Goal: Answer question/provide support: Share knowledge or assist other users

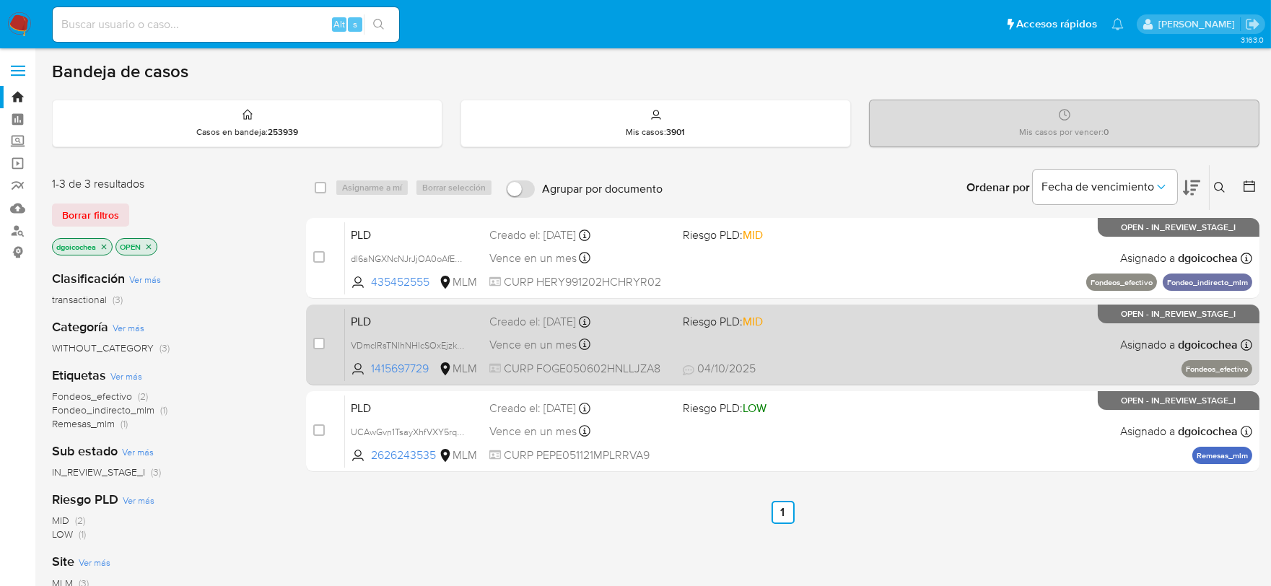
click at [372, 315] on span "PLD" at bounding box center [414, 320] width 127 height 19
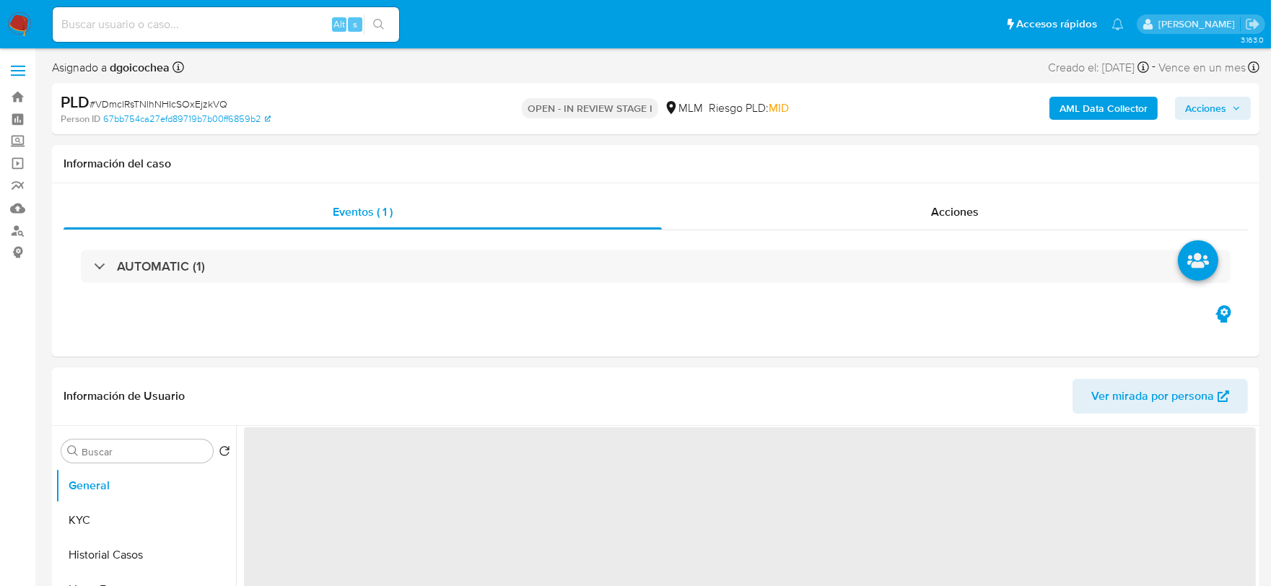
select select "10"
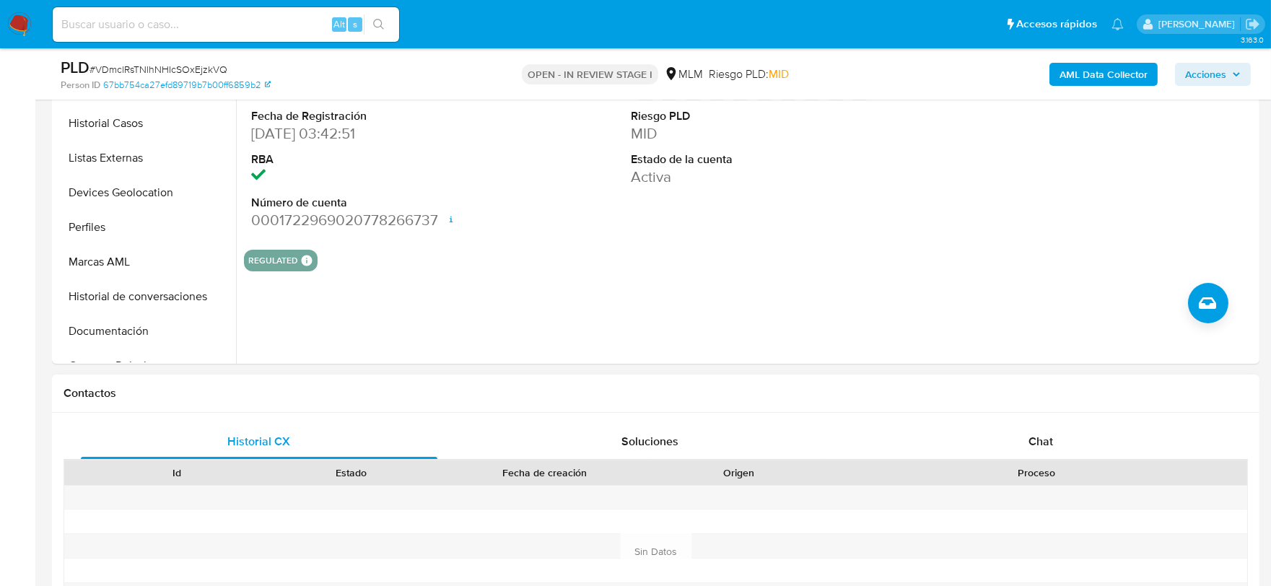
scroll to position [481, 0]
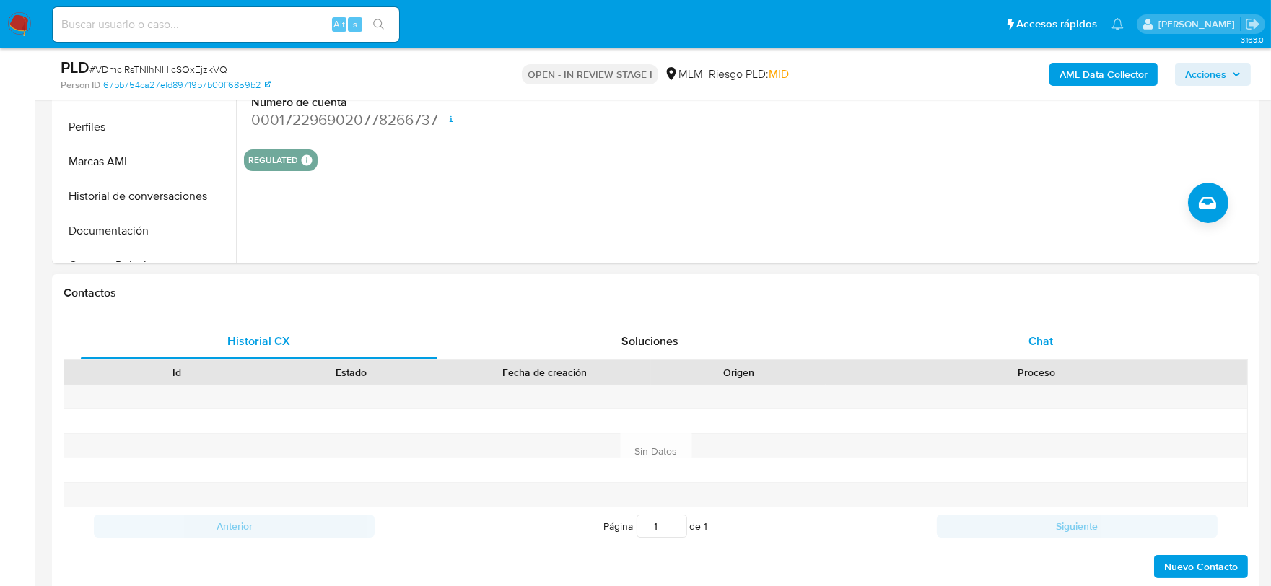
click at [1037, 333] on span "Chat" at bounding box center [1040, 341] width 25 height 17
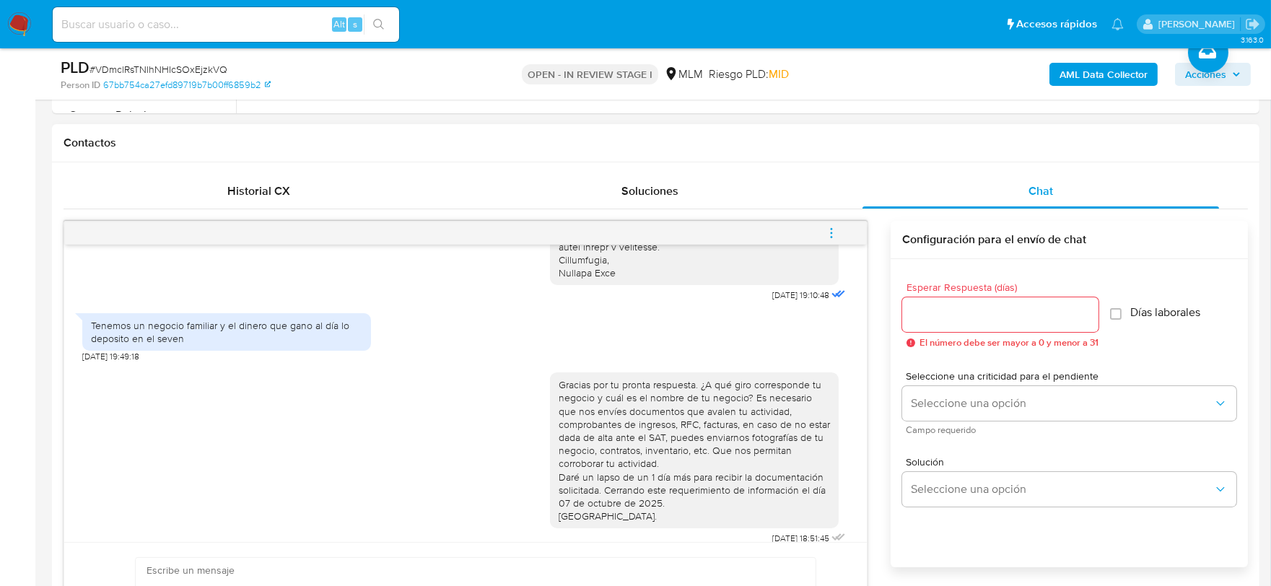
scroll to position [641, 0]
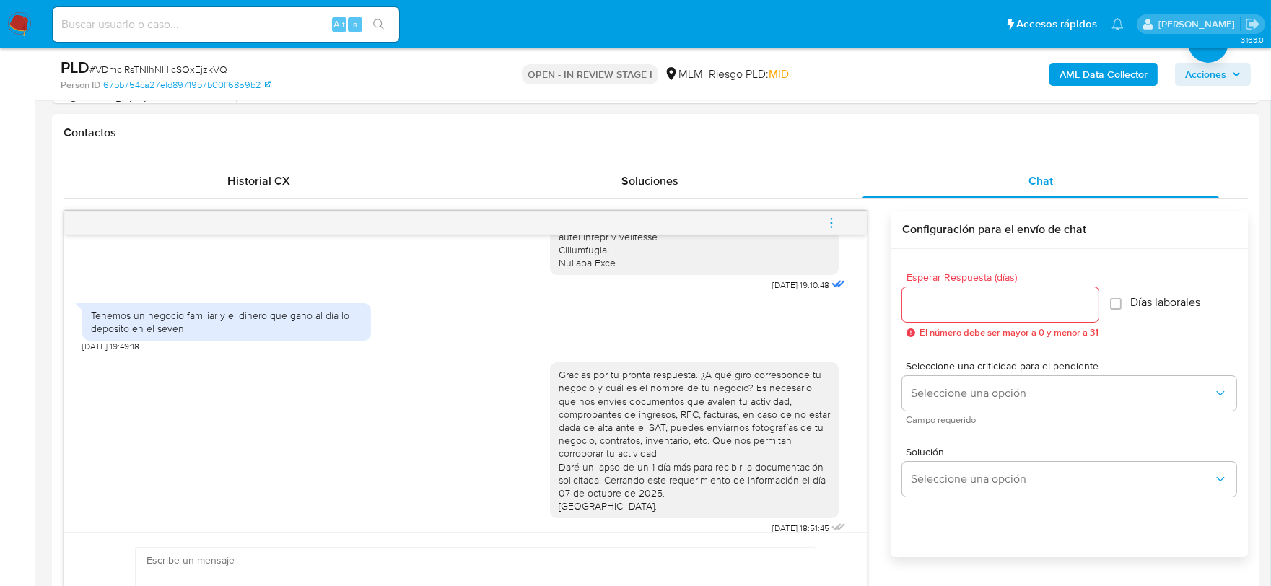
click at [830, 219] on icon "menu-action" at bounding box center [831, 222] width 13 height 13
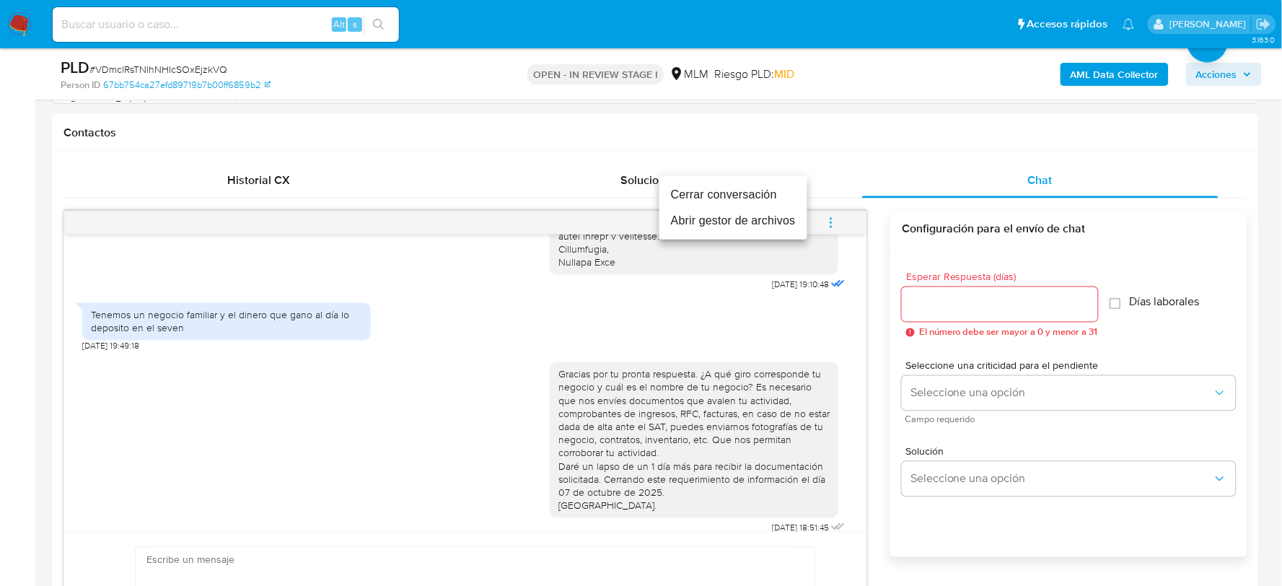
click at [705, 188] on li "Cerrar conversación" at bounding box center [733, 195] width 148 height 26
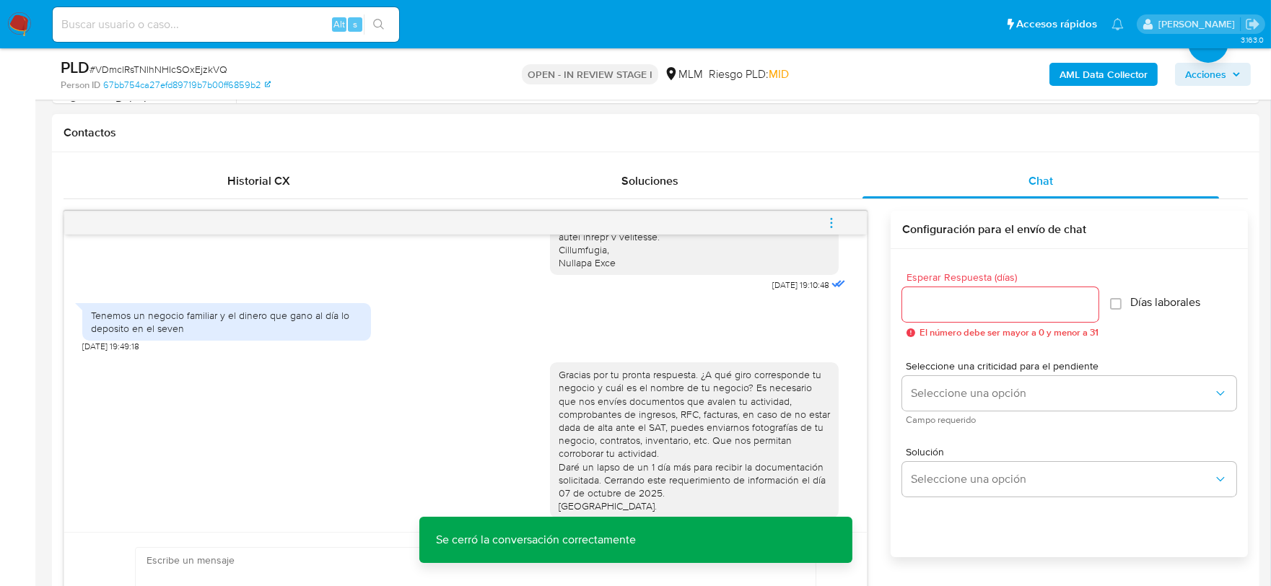
click at [472, 388] on div "Gracias por tu pronta respuesta. ¿A qué giro corresponde tu negocio y cuál es e…" at bounding box center [465, 445] width 766 height 186
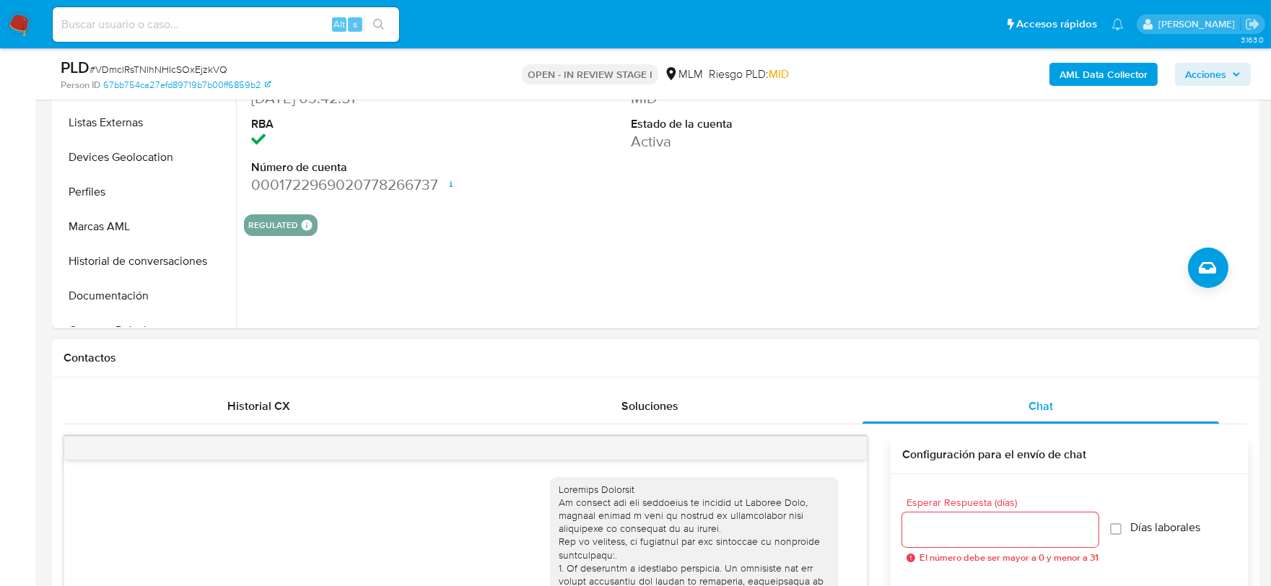
scroll to position [80, 0]
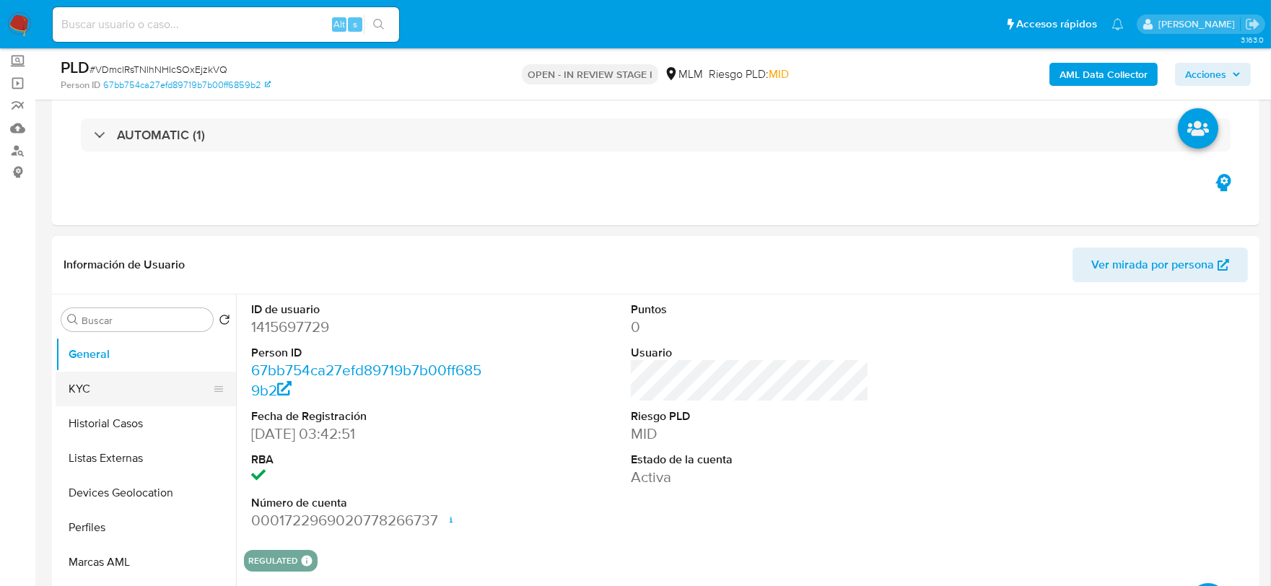
click at [94, 392] on button "KYC" at bounding box center [140, 389] width 169 height 35
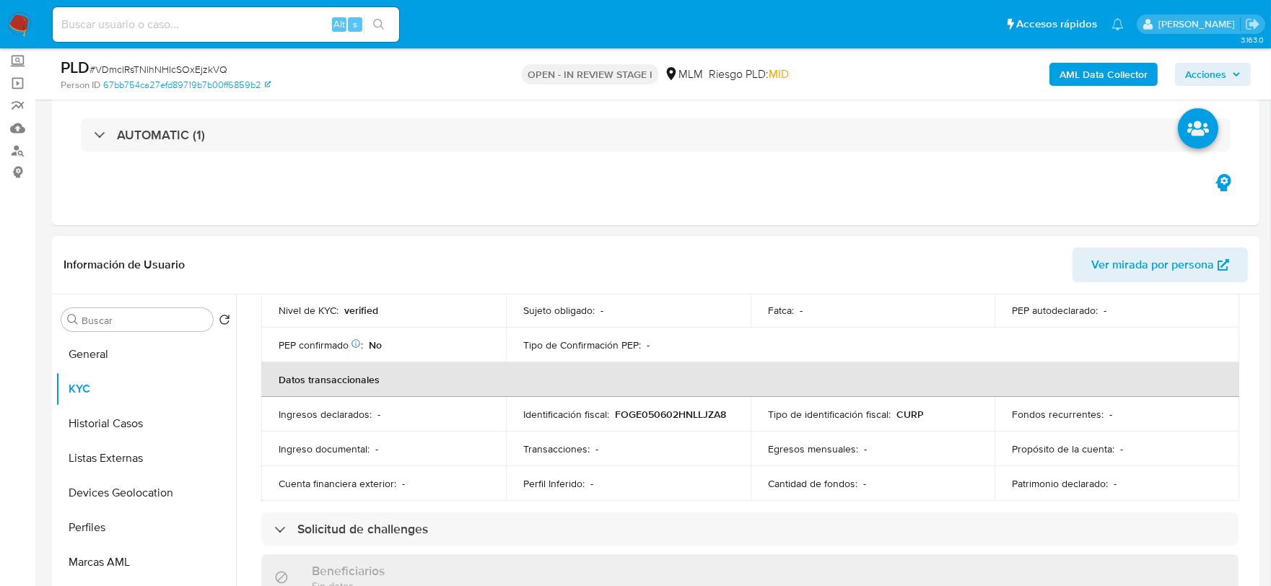
scroll to position [400, 0]
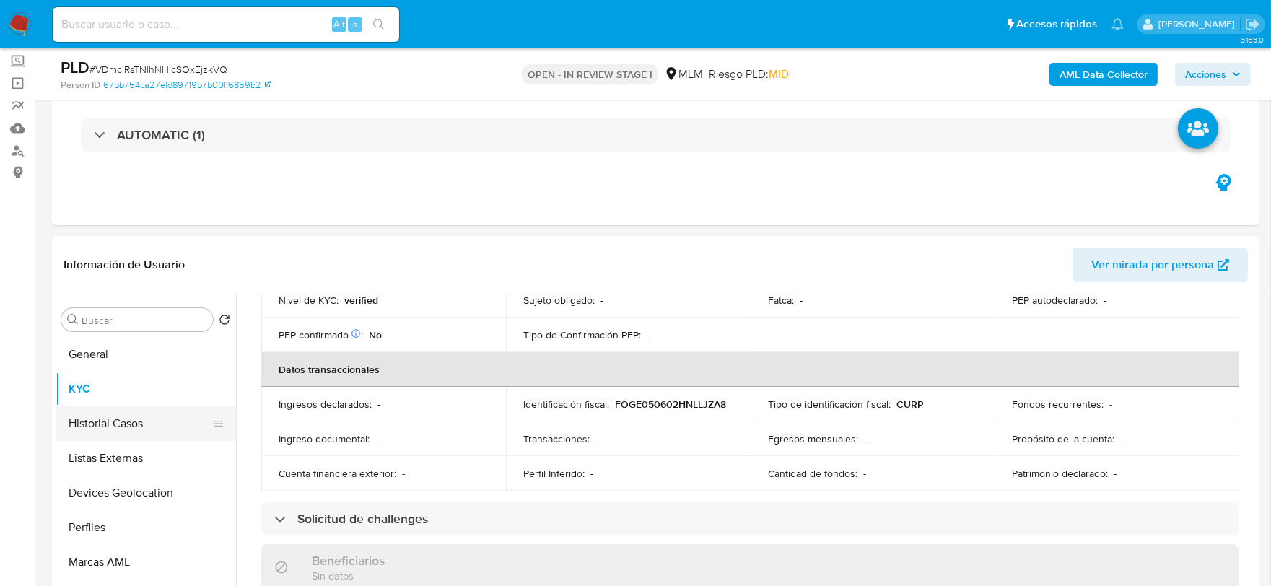
click at [76, 421] on button "Historial Casos" at bounding box center [140, 423] width 169 height 35
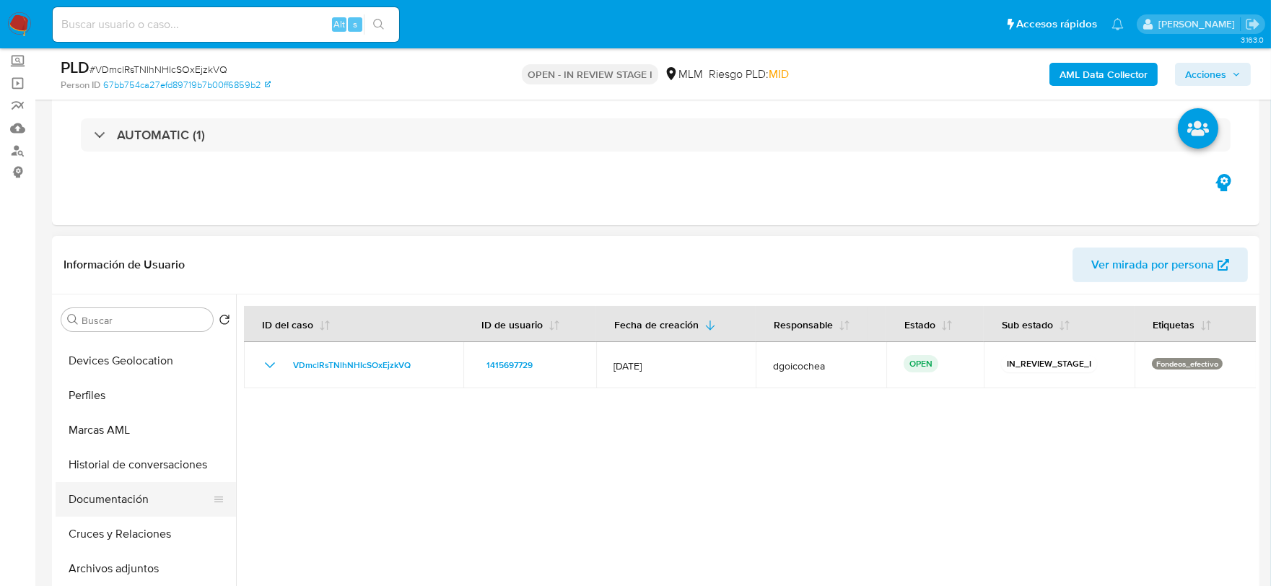
scroll to position [160, 0]
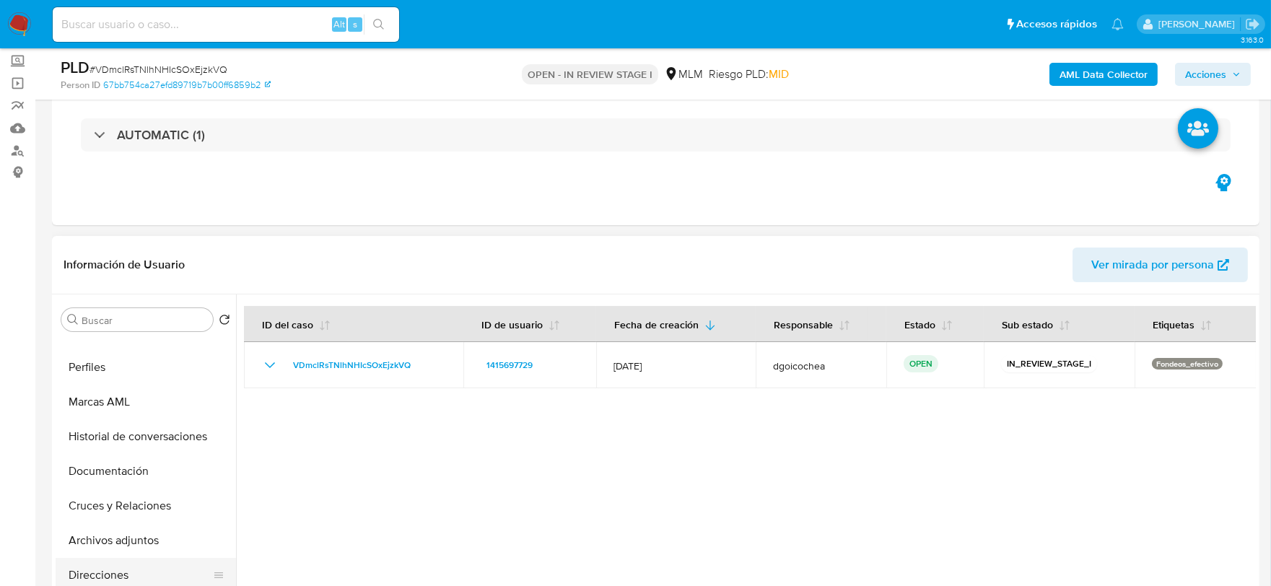
click at [102, 567] on button "Direcciones" at bounding box center [140, 575] width 169 height 35
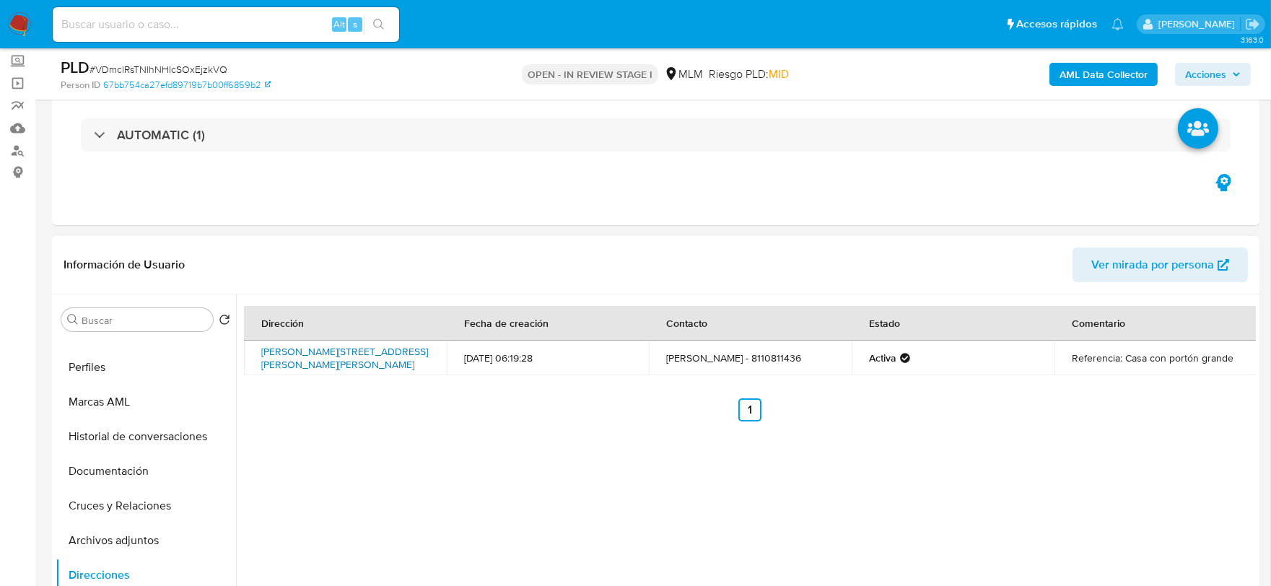
click at [348, 350] on link "Hidalgo 657, Apodaca, Nuevo León, 66600, Mexico 657" at bounding box center [344, 357] width 167 height 27
